Goal: Check status: Check status

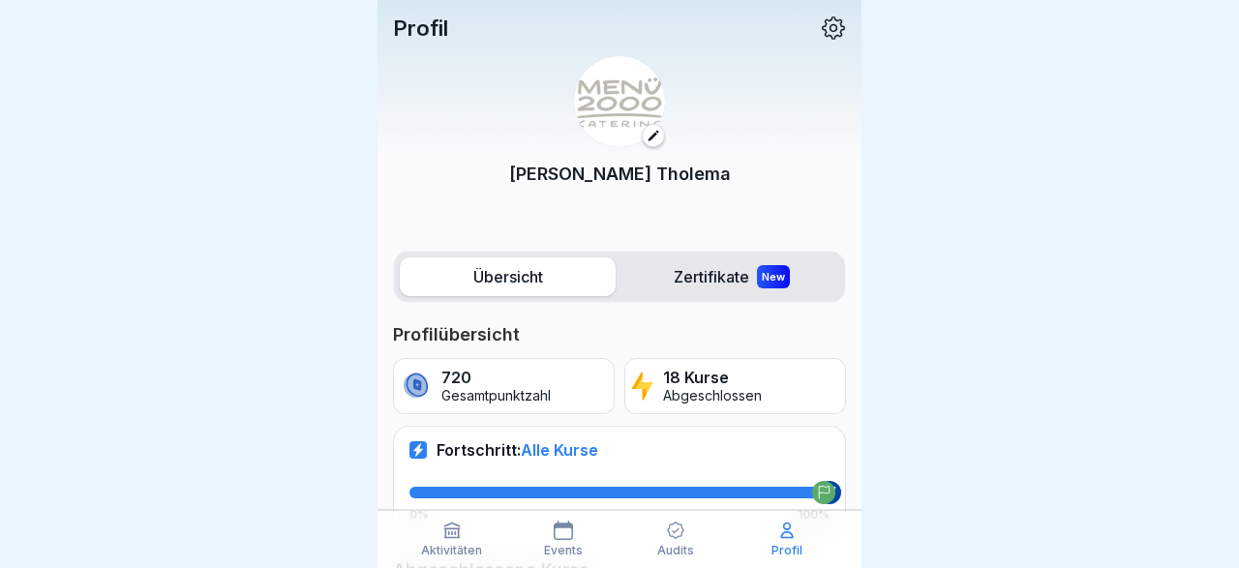
drag, startPoint x: 1237, startPoint y: 94, endPoint x: 1226, endPoint y: 144, distance: 51.4
click at [1226, 144] on div at bounding box center [619, 284] width 1239 height 568
click at [966, 193] on div at bounding box center [619, 284] width 1239 height 568
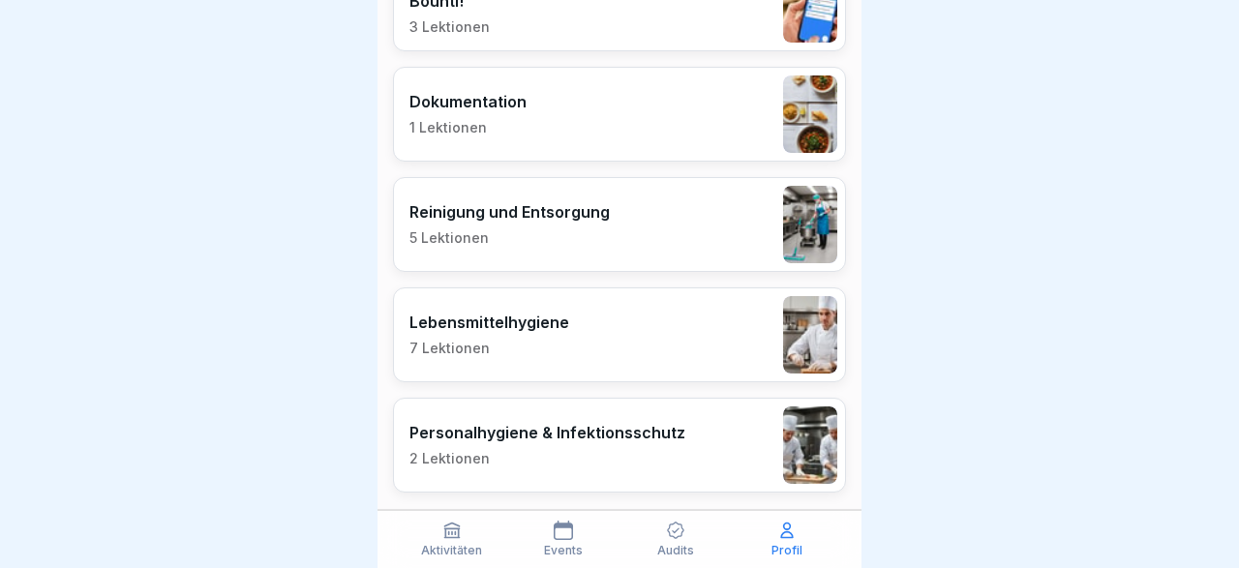
scroll to position [2098, 0]
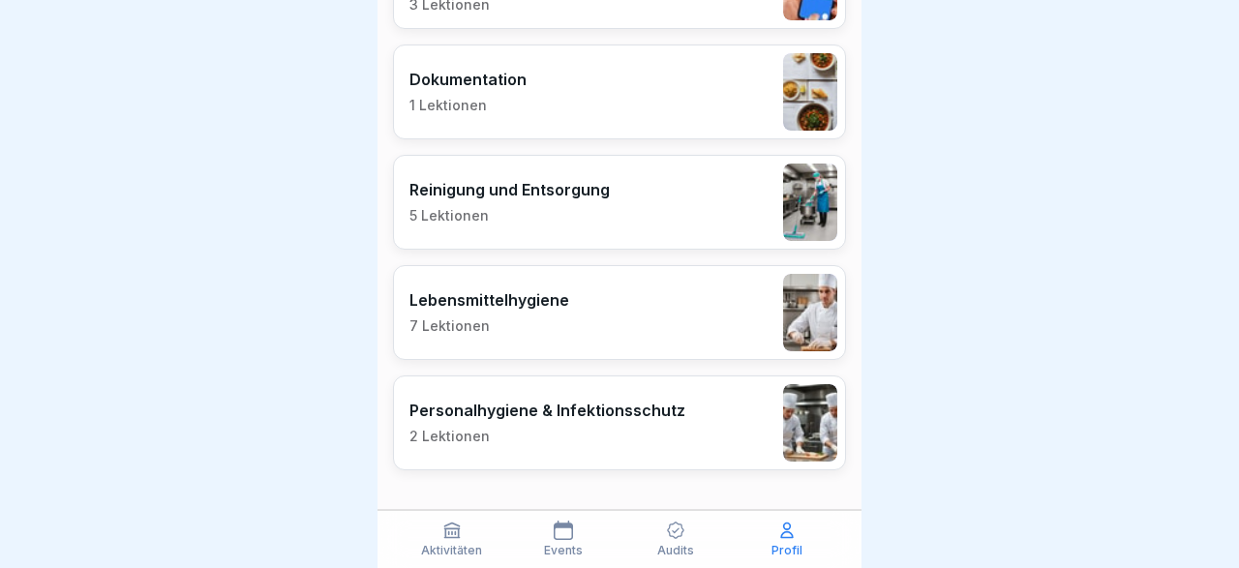
click at [447, 526] on icon at bounding box center [451, 531] width 15 height 15
